Goal: Information Seeking & Learning: Find specific fact

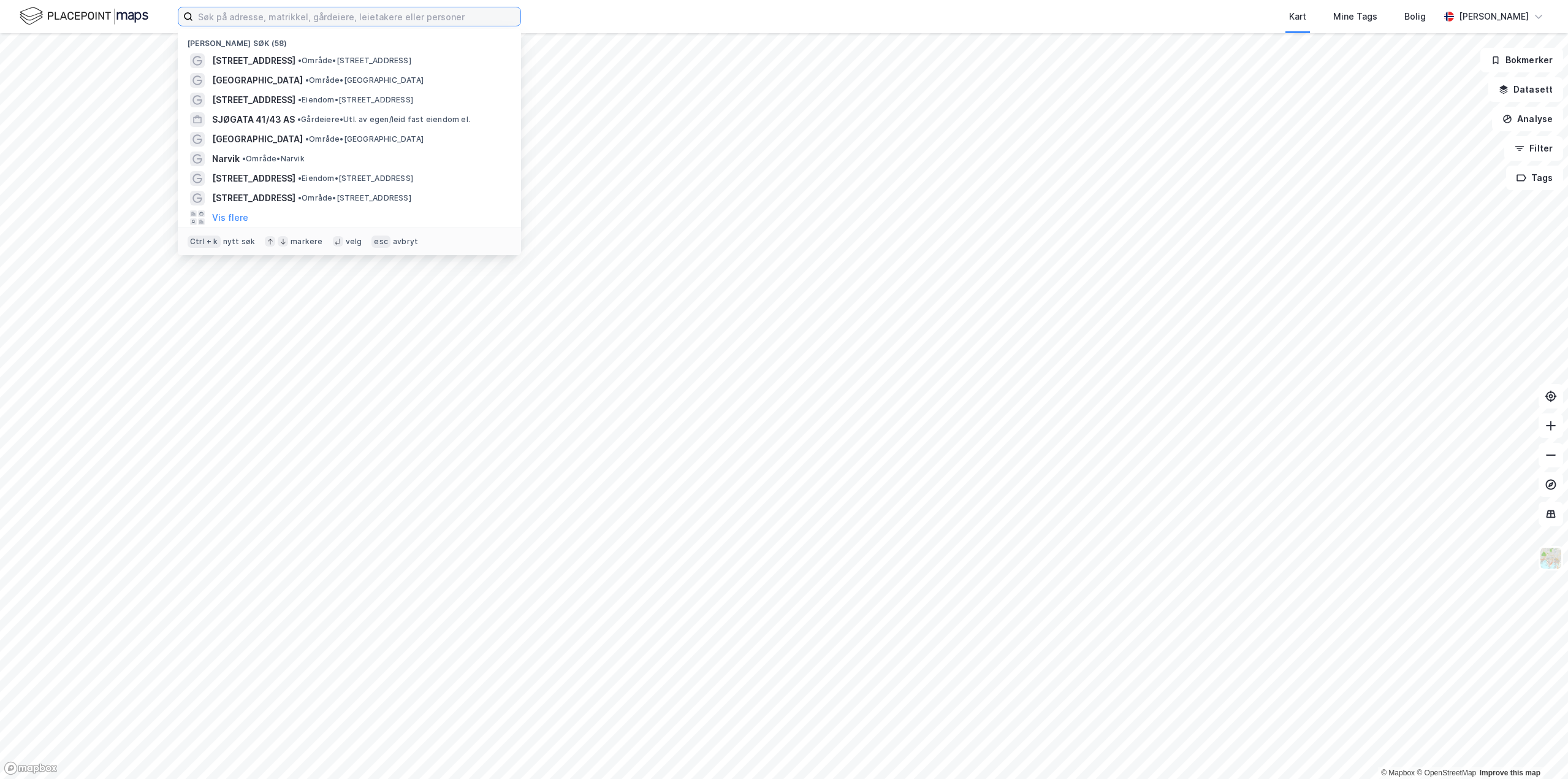
click at [256, 20] on input at bounding box center [357, 16] width 327 height 18
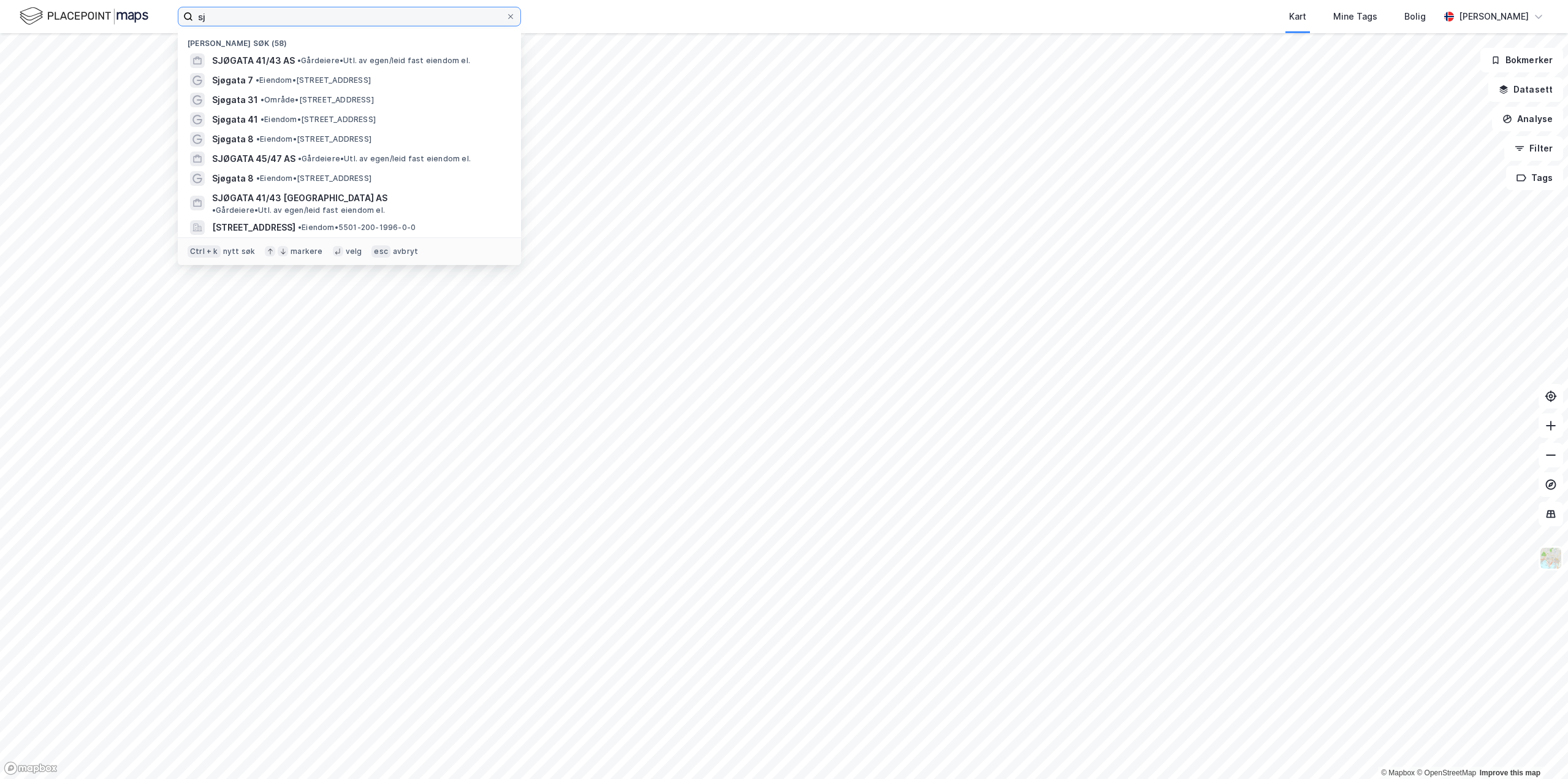
type input "s"
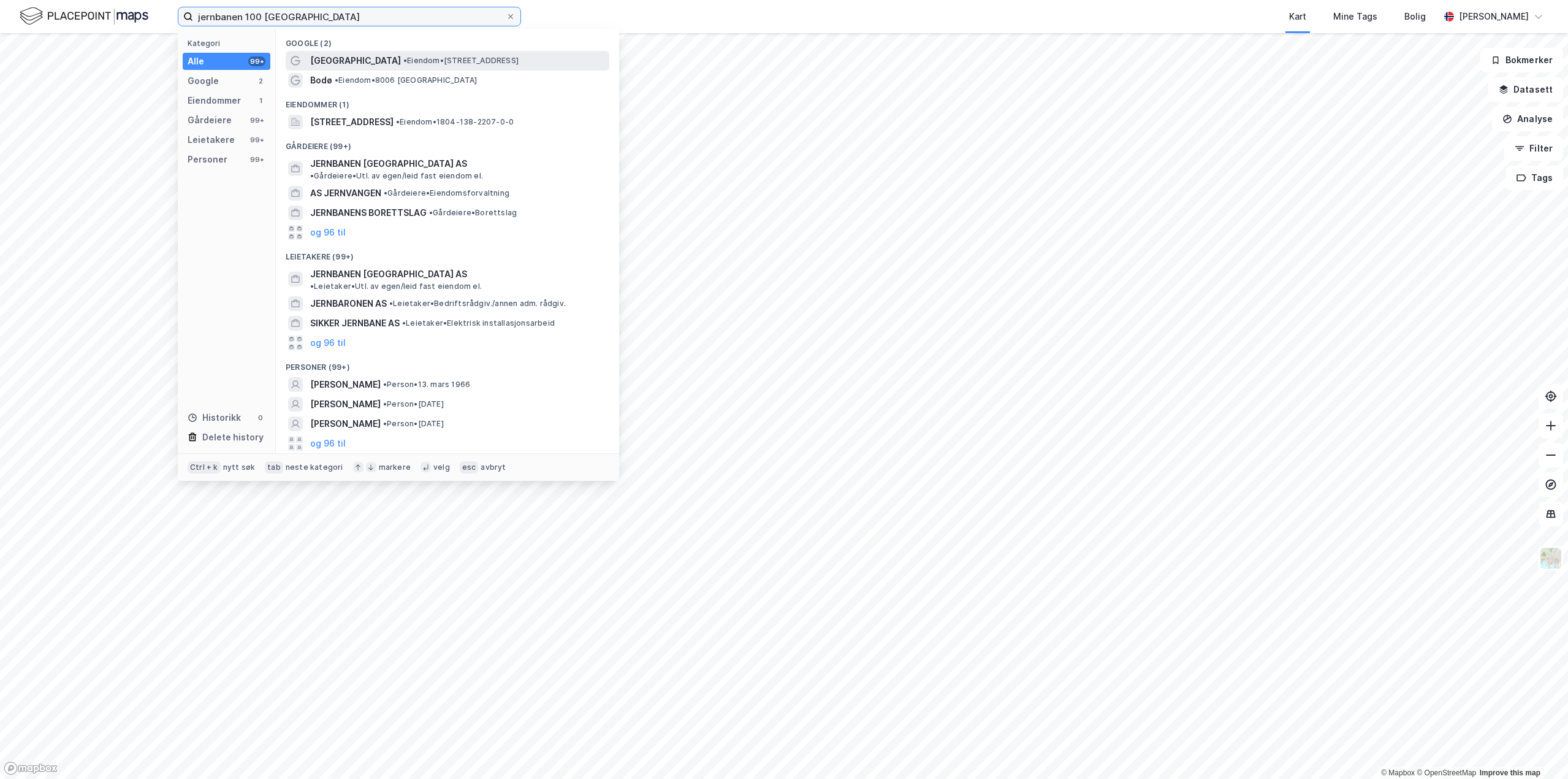
type input "jernbanen 100 [GEOGRAPHIC_DATA]"
click at [421, 58] on span "• Eiendom • [STREET_ADDRESS]" at bounding box center [461, 60] width 115 height 10
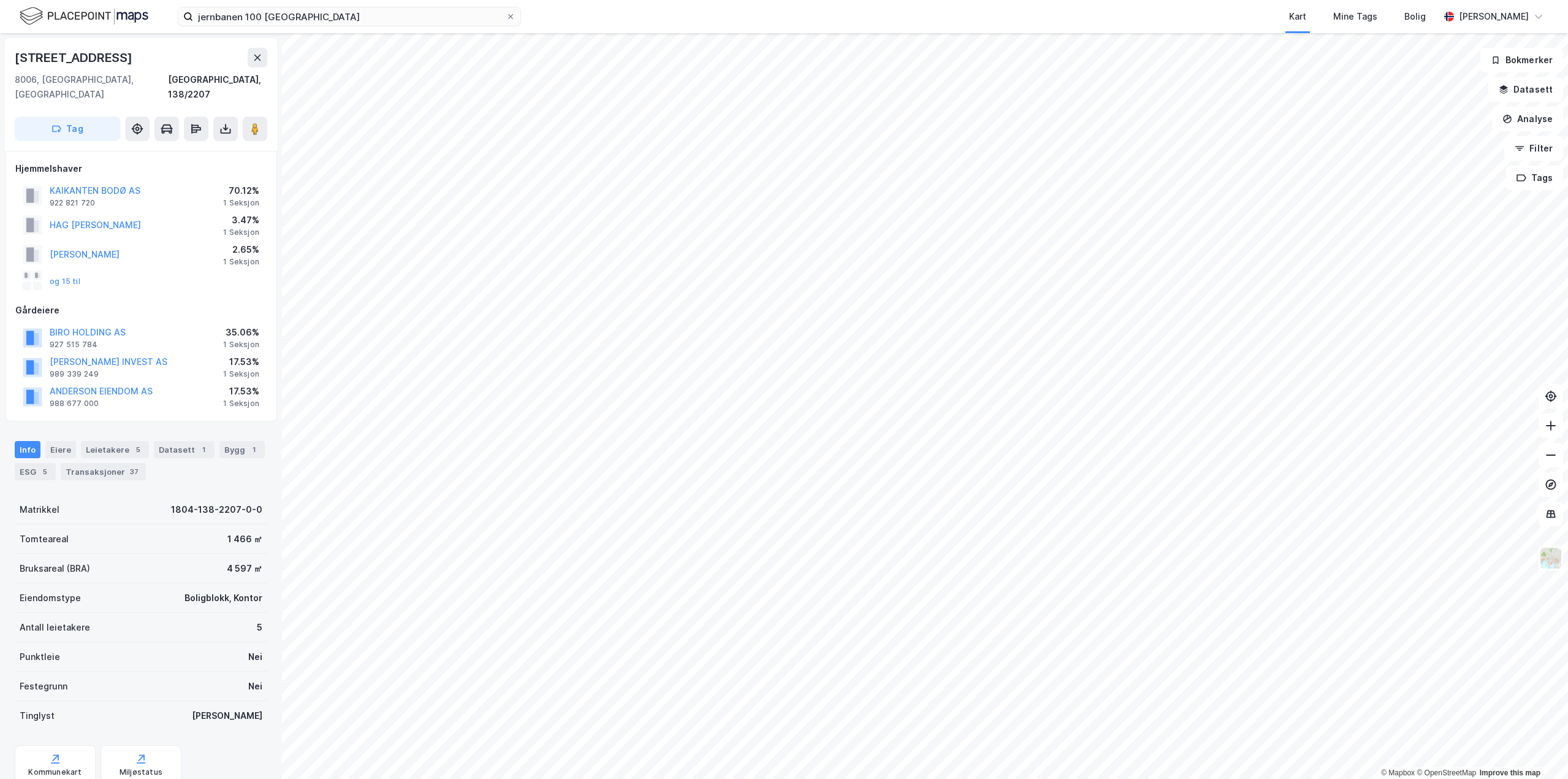
click at [513, 0] on html "jernbanen 100 bodø Kart Mine Tags Bolig [PERSON_NAME] © Mapbox © OpenStreetMap …" at bounding box center [784, 389] width 1568 height 779
click at [0, 0] on button "KAIKANTEN BODØ AS" at bounding box center [0, 0] width 0 height 0
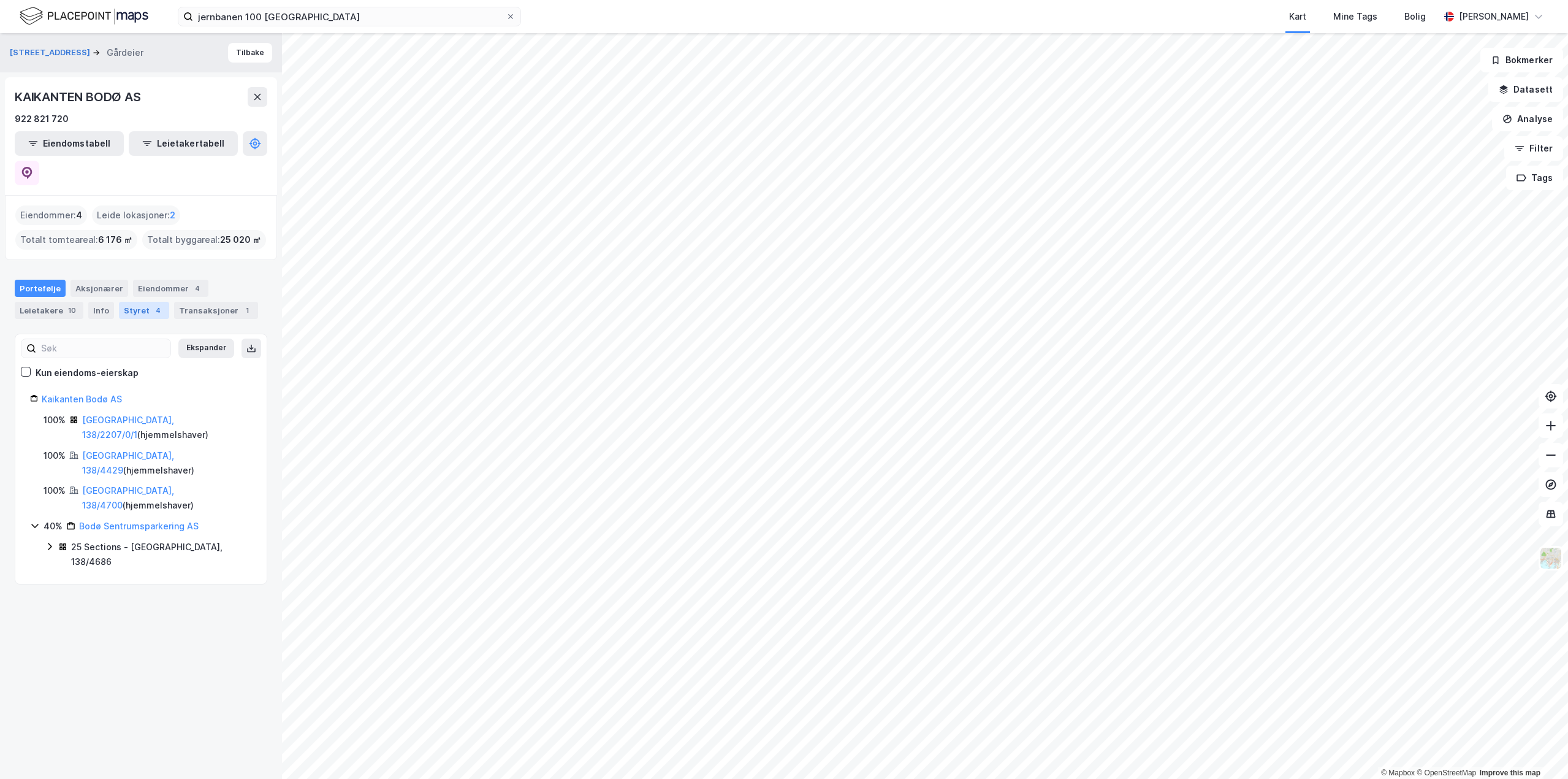
click at [144, 302] on div "Styret 4" at bounding box center [144, 310] width 51 height 17
